Goal: Task Accomplishment & Management: Manage account settings

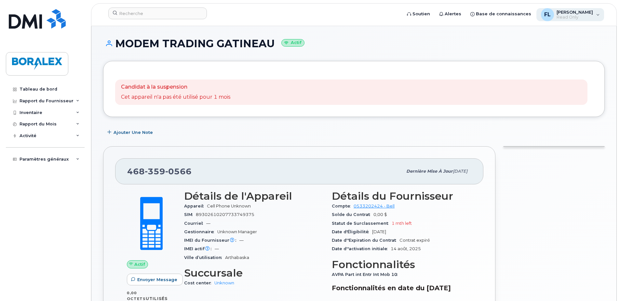
click at [568, 17] on span "Read Only" at bounding box center [575, 17] width 36 height 5
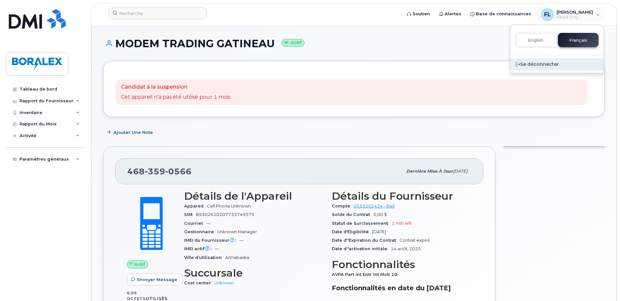
click at [538, 64] on div "Se déconnecter" at bounding box center [557, 64] width 94 height 12
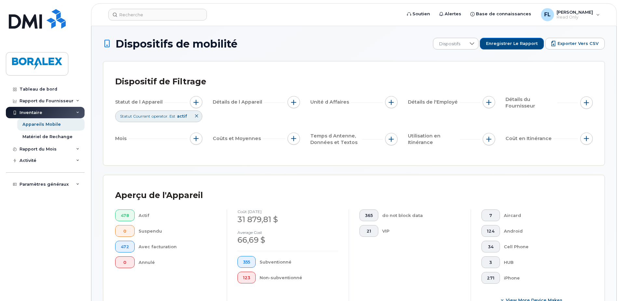
scroll to position [688, 0]
